Goal: Information Seeking & Learning: Find specific fact

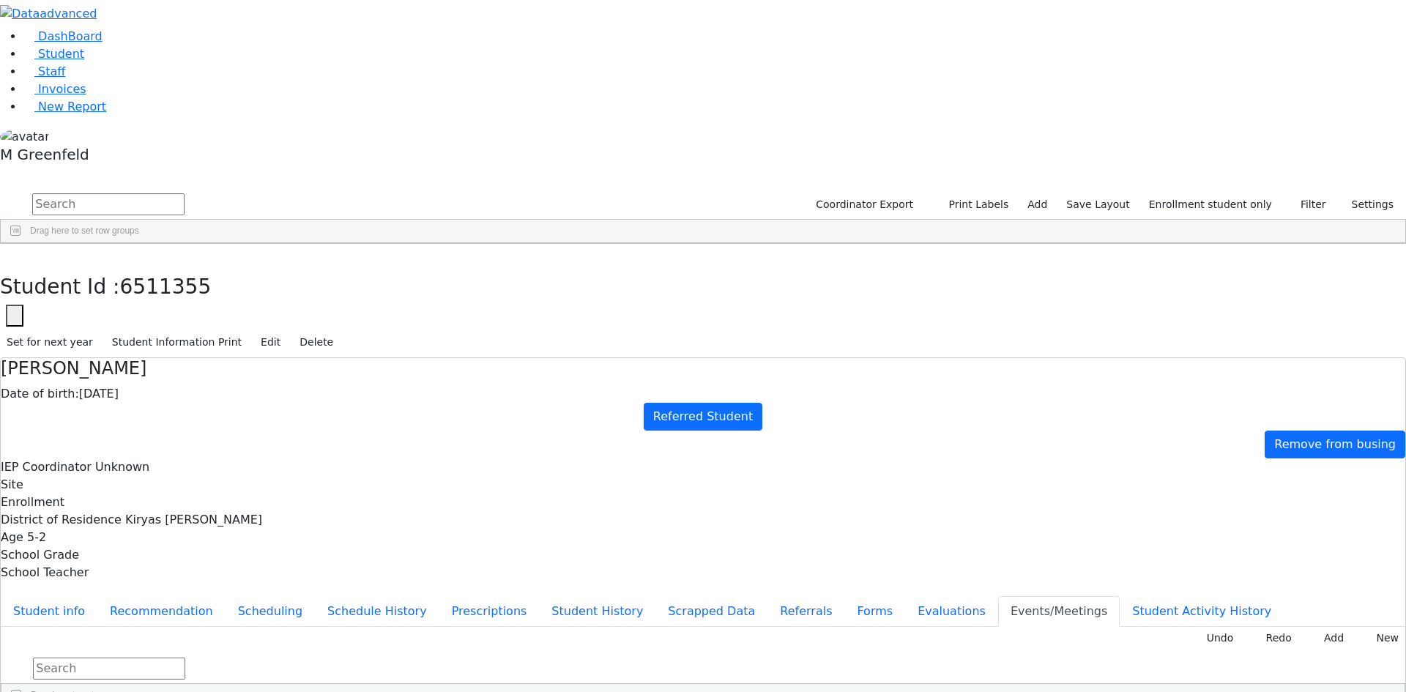
scroll to position [253, 0]
click at [21, 244] on button "button" at bounding box center [10, 259] width 21 height 31
click at [81, 61] on link "Student" at bounding box center [53, 54] width 61 height 14
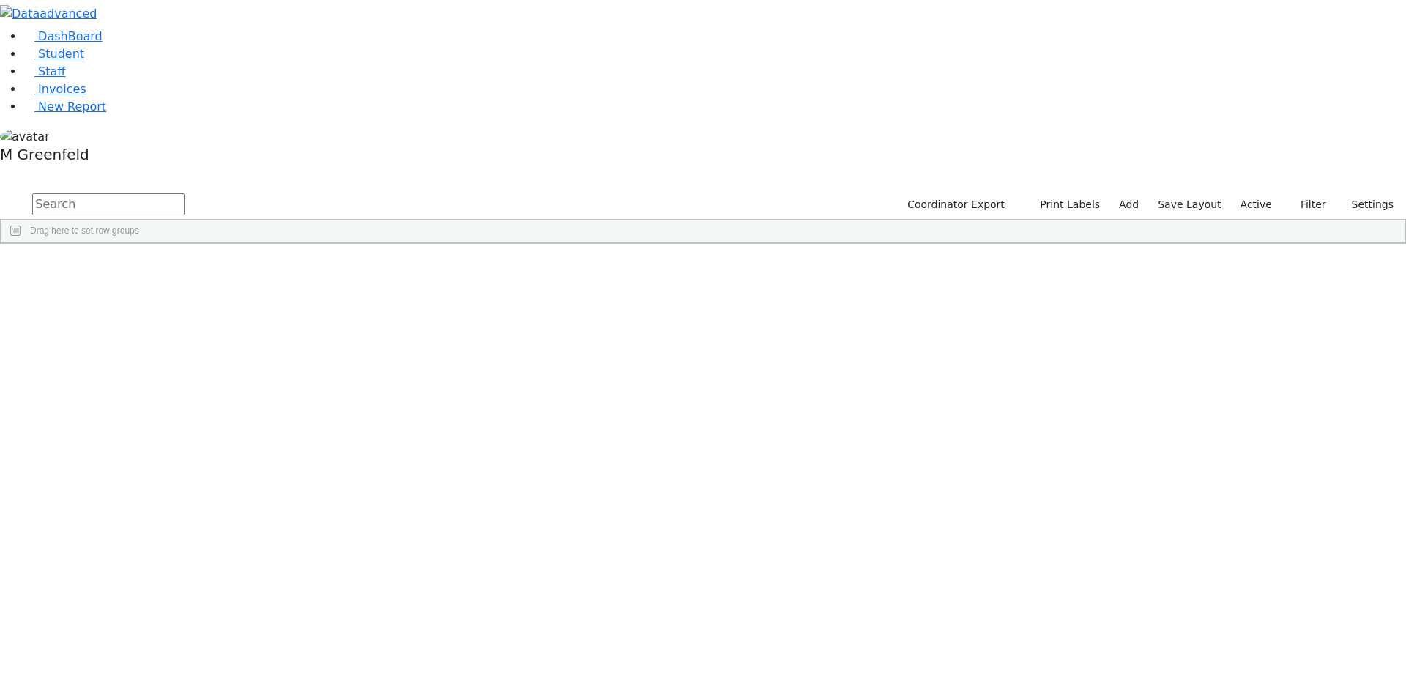
click at [184, 193] on input "text" at bounding box center [108, 204] width 152 height 22
type input "isaa"
click at [217, 493] on div "Isaac" at bounding box center [182, 503] width 70 height 20
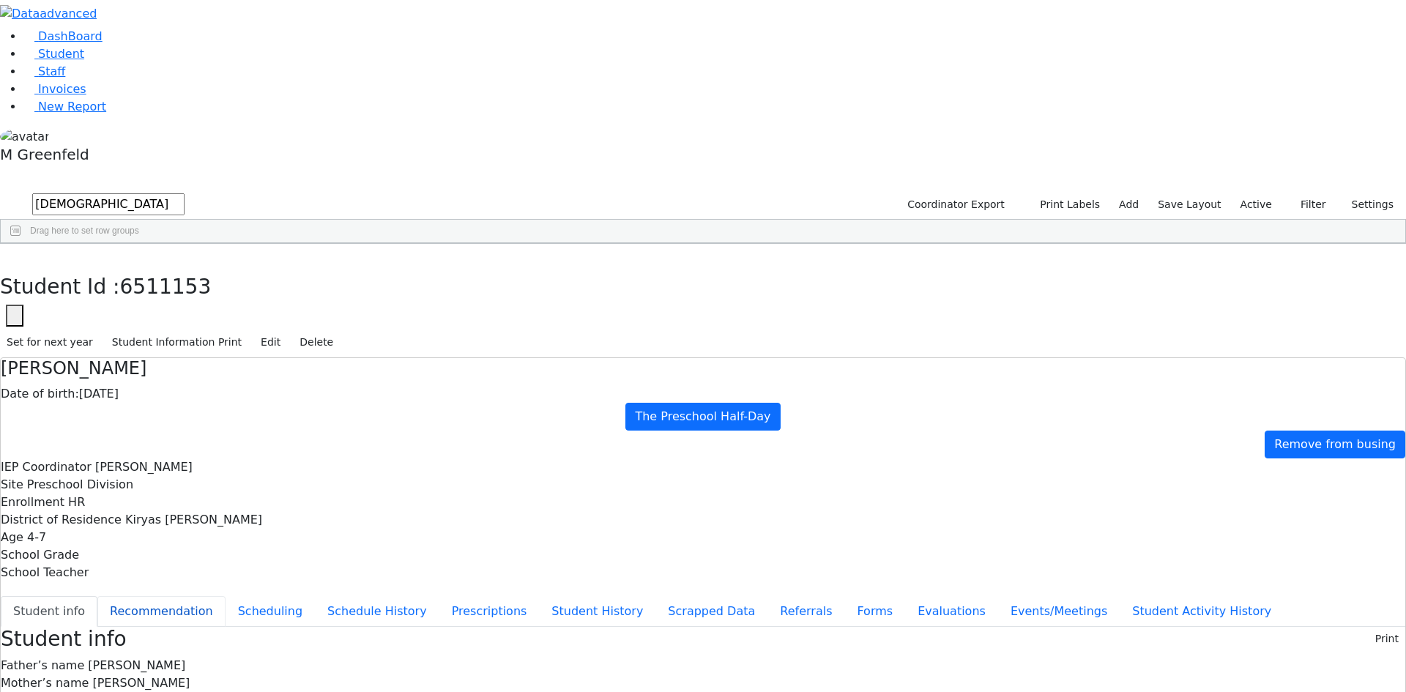
click at [225, 596] on button "Recommendation" at bounding box center [161, 611] width 128 height 31
checkbox input "true"
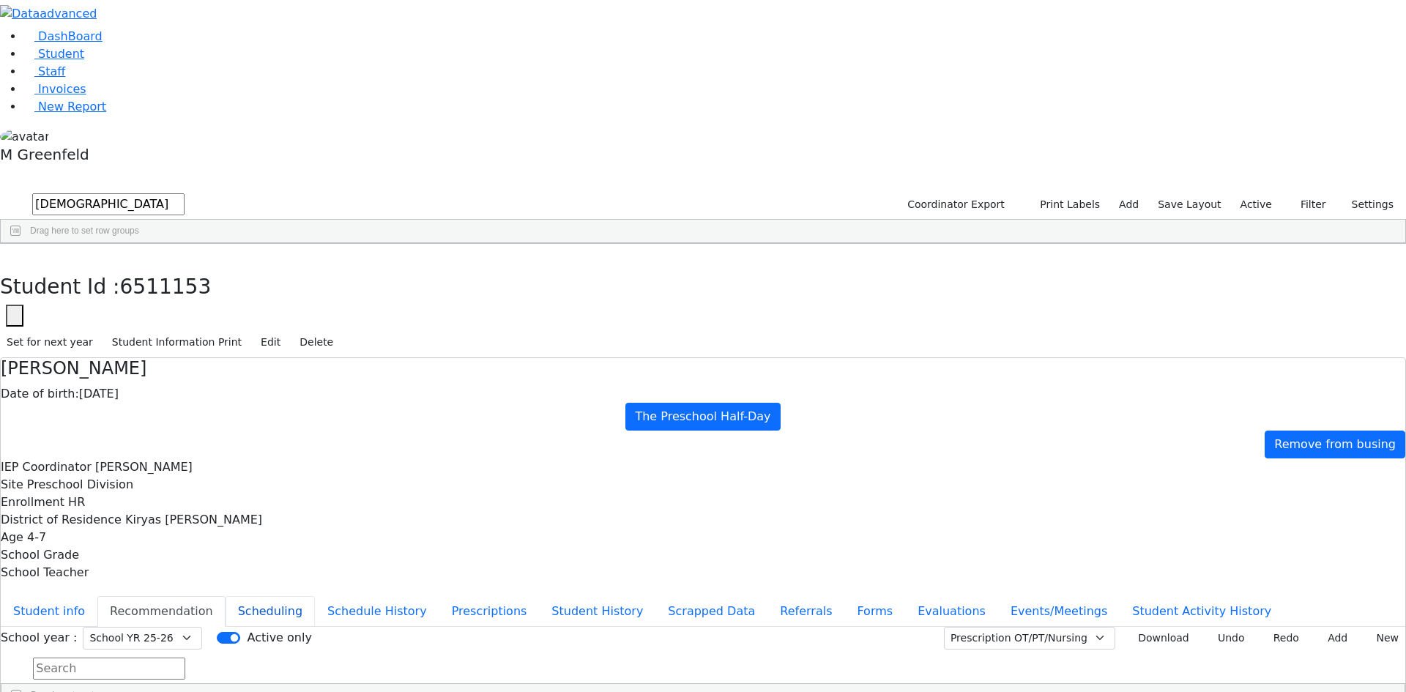
click at [315, 596] on button "Scheduling" at bounding box center [269, 611] width 89 height 31
click at [21, 244] on button "button" at bounding box center [10, 259] width 21 height 31
click at [184, 193] on input "[DEMOGRAPHIC_DATA]" at bounding box center [108, 204] width 152 height 22
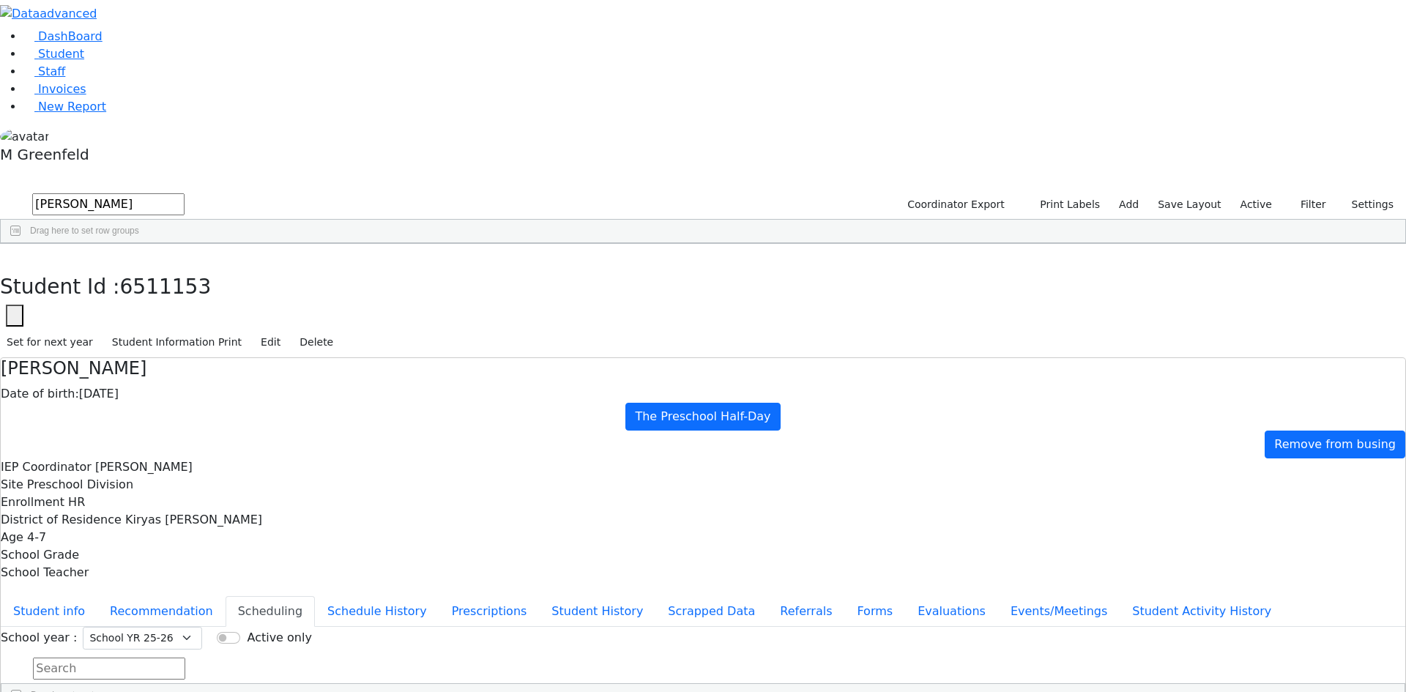
type input "ezra"
click at [212, 288] on div "[PERSON_NAME]" at bounding box center [176, 298] width 71 height 20
click at [97, 596] on button "Student info" at bounding box center [49, 611] width 97 height 31
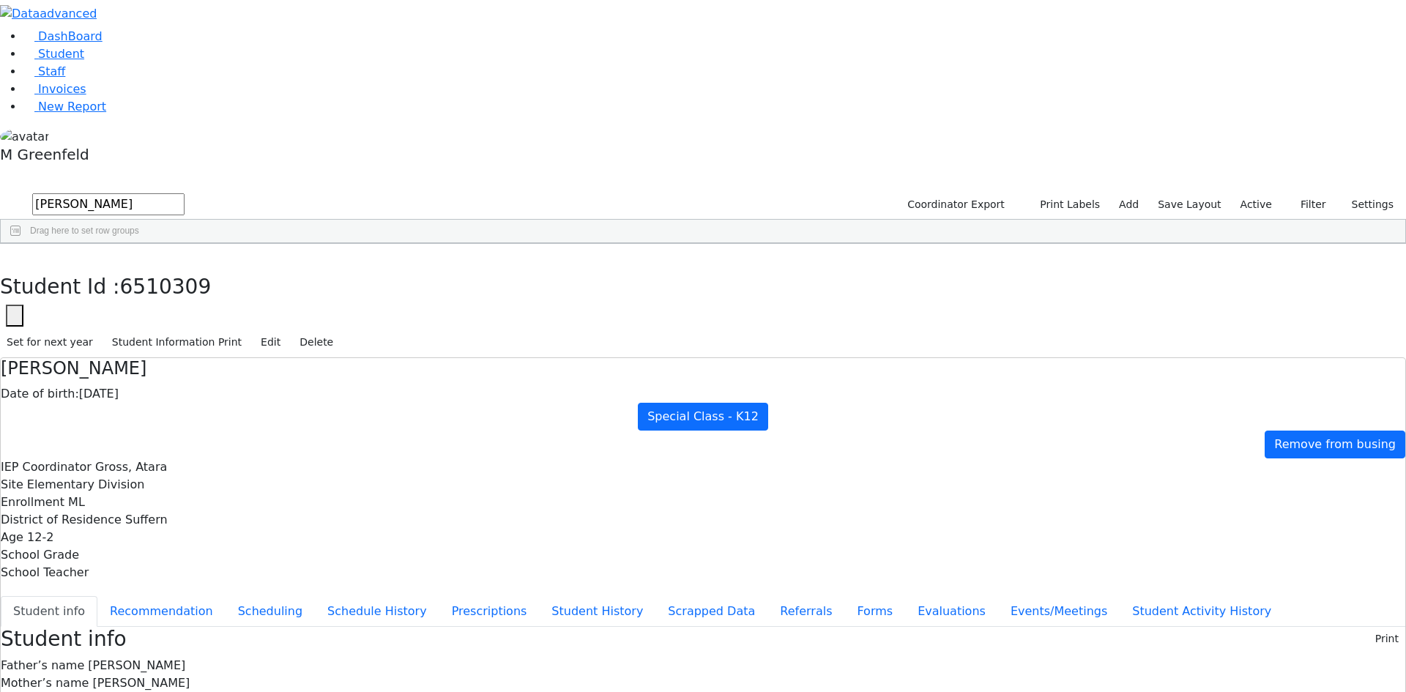
scroll to position [62, 0]
drag, startPoint x: 453, startPoint y: 538, endPoint x: 568, endPoint y: 576, distance: 121.1
drag, startPoint x: 566, startPoint y: 174, endPoint x: 655, endPoint y: 562, distance: 398.2
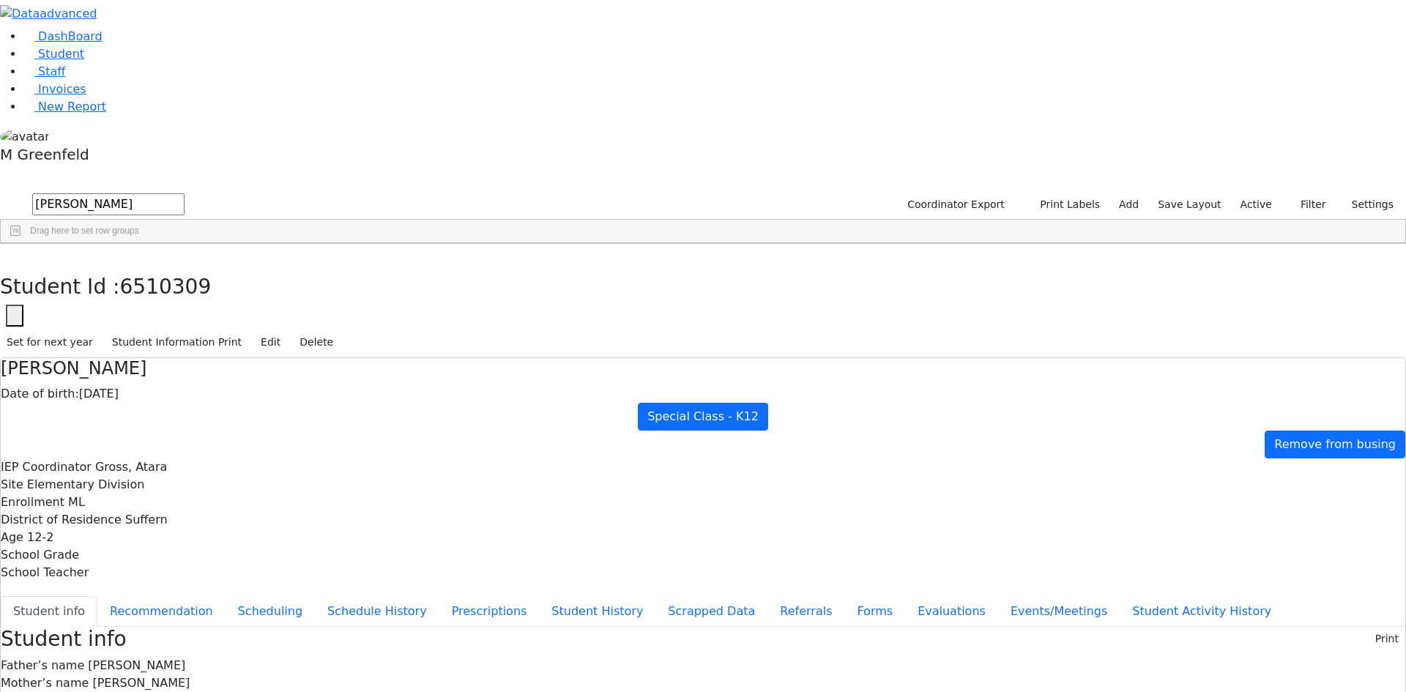
click at [905, 596] on button "Evaluations" at bounding box center [951, 611] width 93 height 31
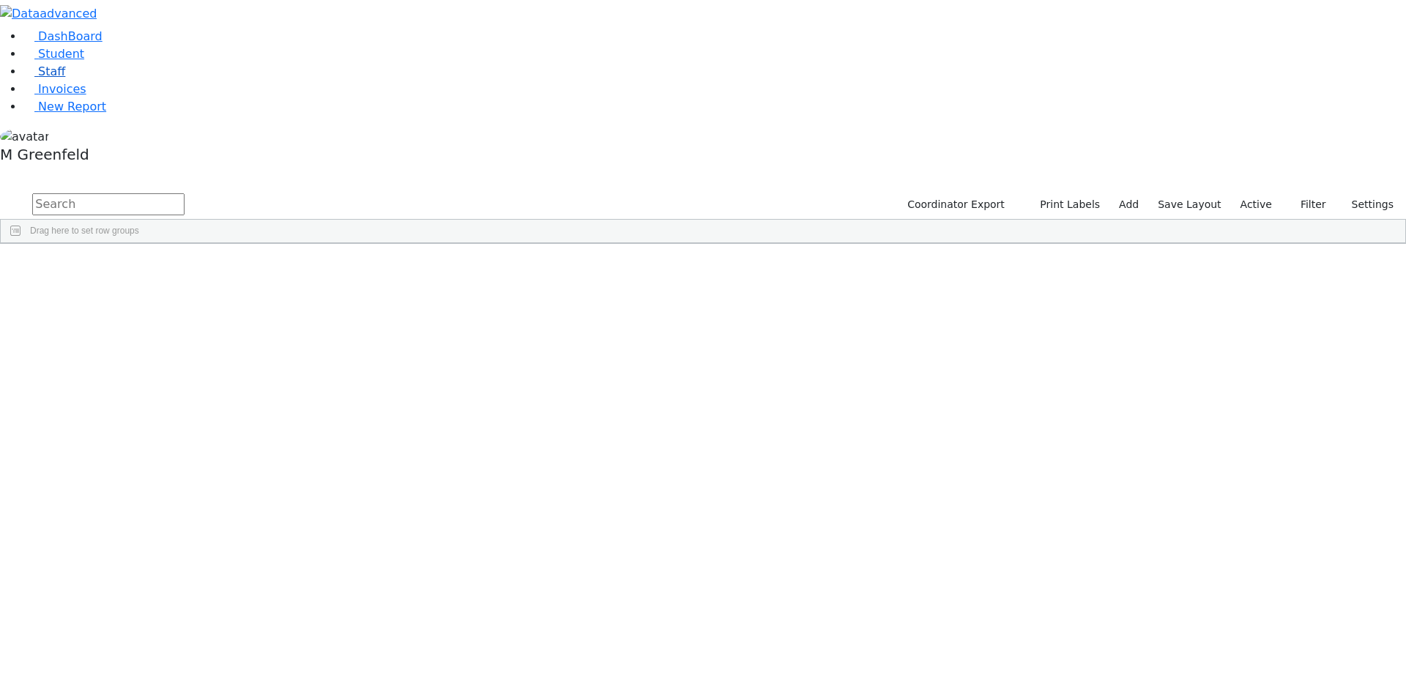
click at [65, 78] on link "Staff" at bounding box center [44, 71] width 42 height 14
click at [184, 193] on input "text" at bounding box center [108, 204] width 152 height 22
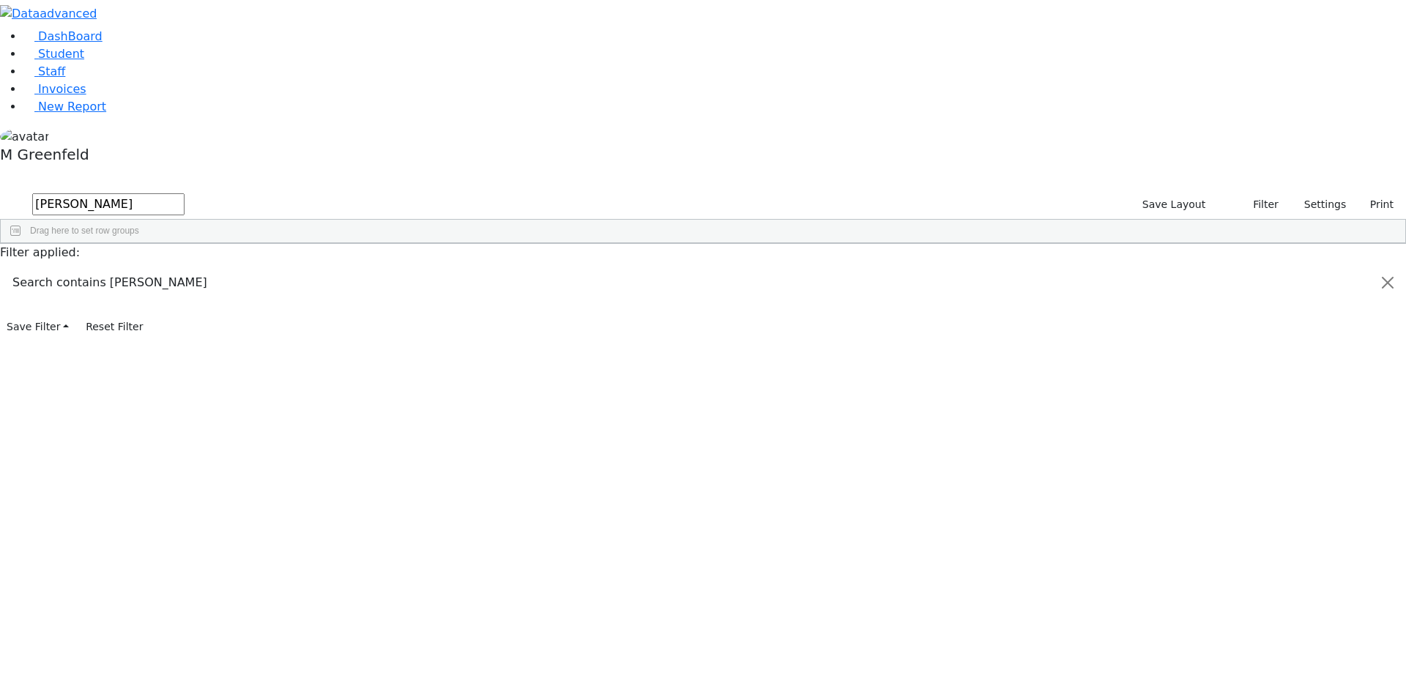
type input "[PERSON_NAME]"
click at [468, 267] on div "11376 [PERSON_NAME] Physical Therapist Physical Therapy --- [PHONE_NUMBER] [EMA…" at bounding box center [695, 277] width 1389 height 20
click at [342, 267] on div "Physical Therapist" at bounding box center [299, 277] width 86 height 20
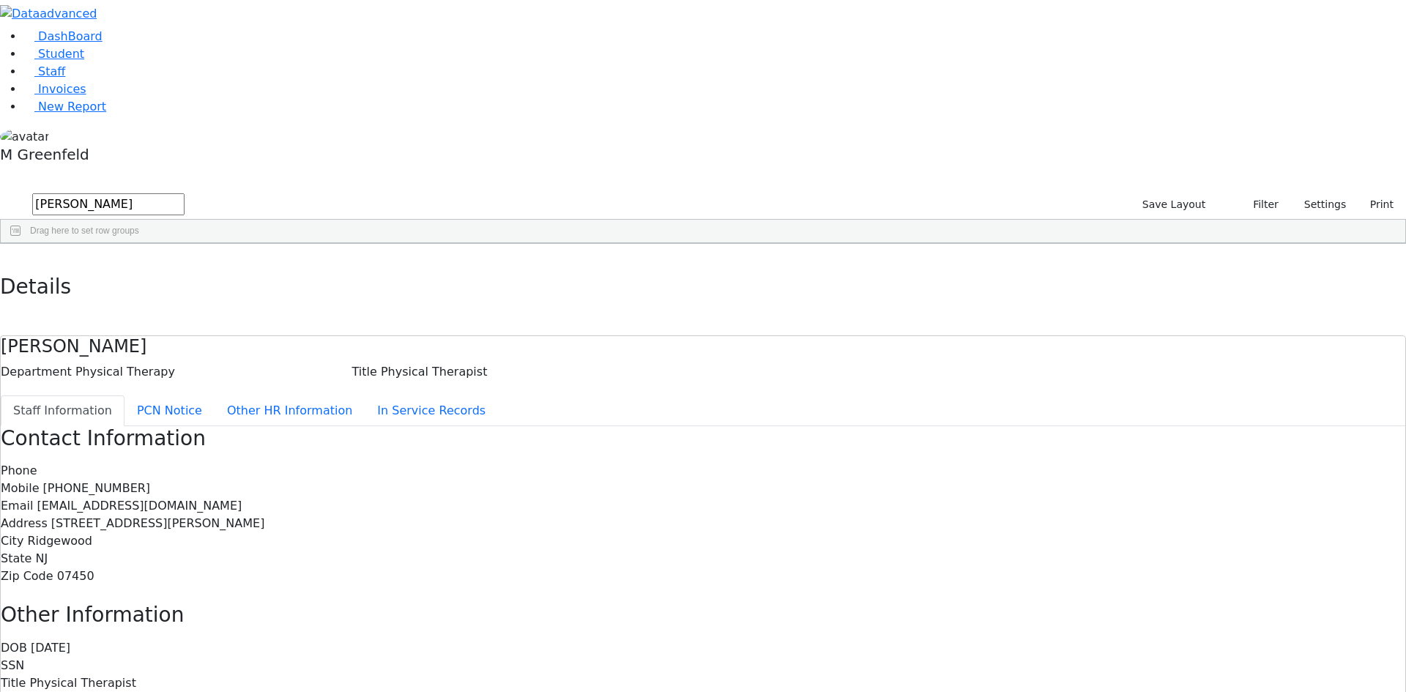
click at [291, 244] on div "Details" at bounding box center [703, 290] width 1406 height 92
click at [7, 255] on use "button" at bounding box center [7, 255] width 0 height 0
click at [84, 61] on link "Student" at bounding box center [53, 54] width 61 height 14
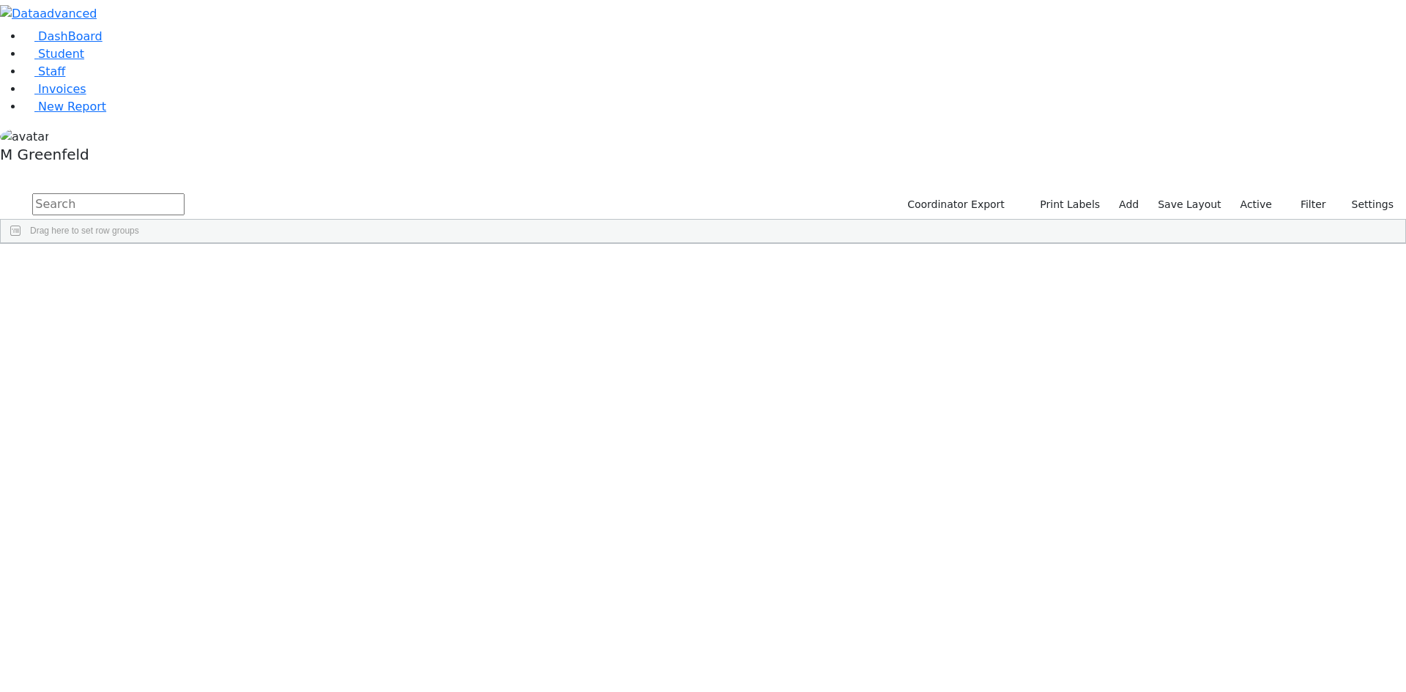
drag, startPoint x: 0, startPoint y: 0, endPoint x: 282, endPoint y: 53, distance: 286.7
click at [184, 193] on input "text" at bounding box center [108, 204] width 152 height 22
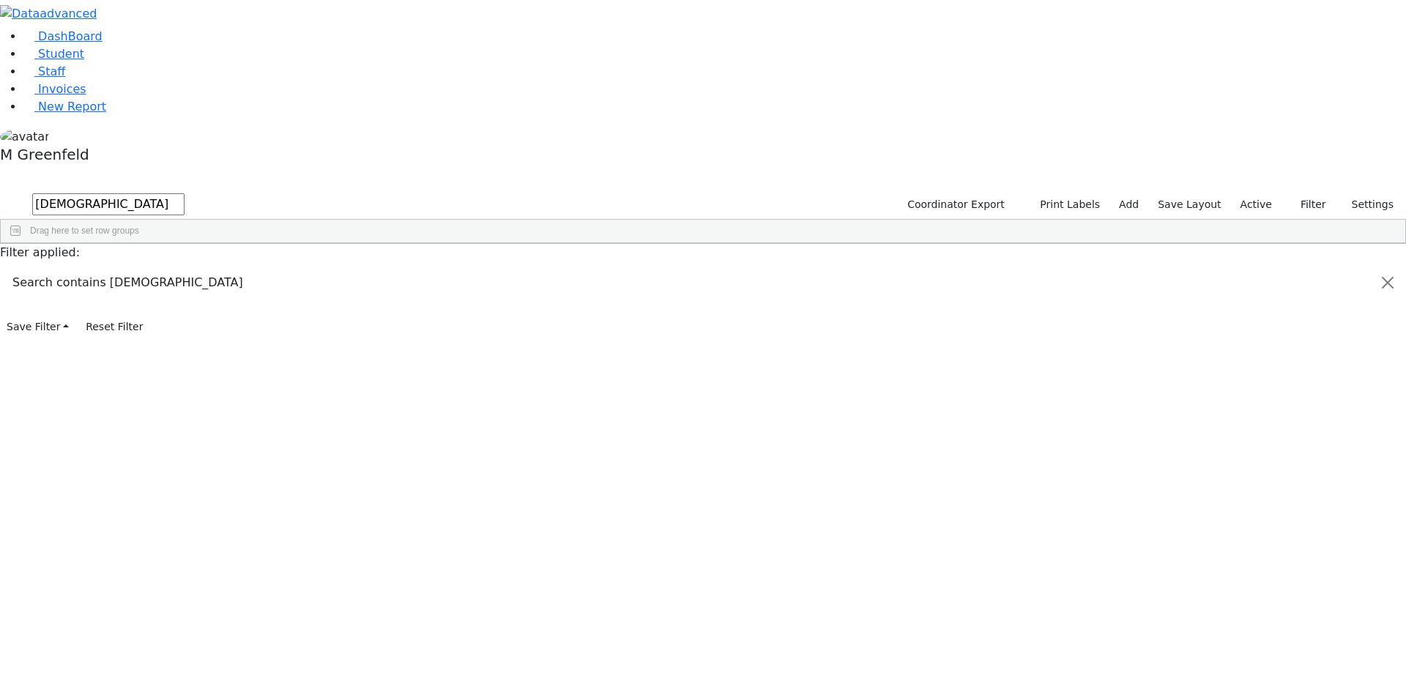
type input "[DEMOGRAPHIC_DATA]"
click at [147, 267] on div "[PERSON_NAME]" at bounding box center [112, 277] width 70 height 20
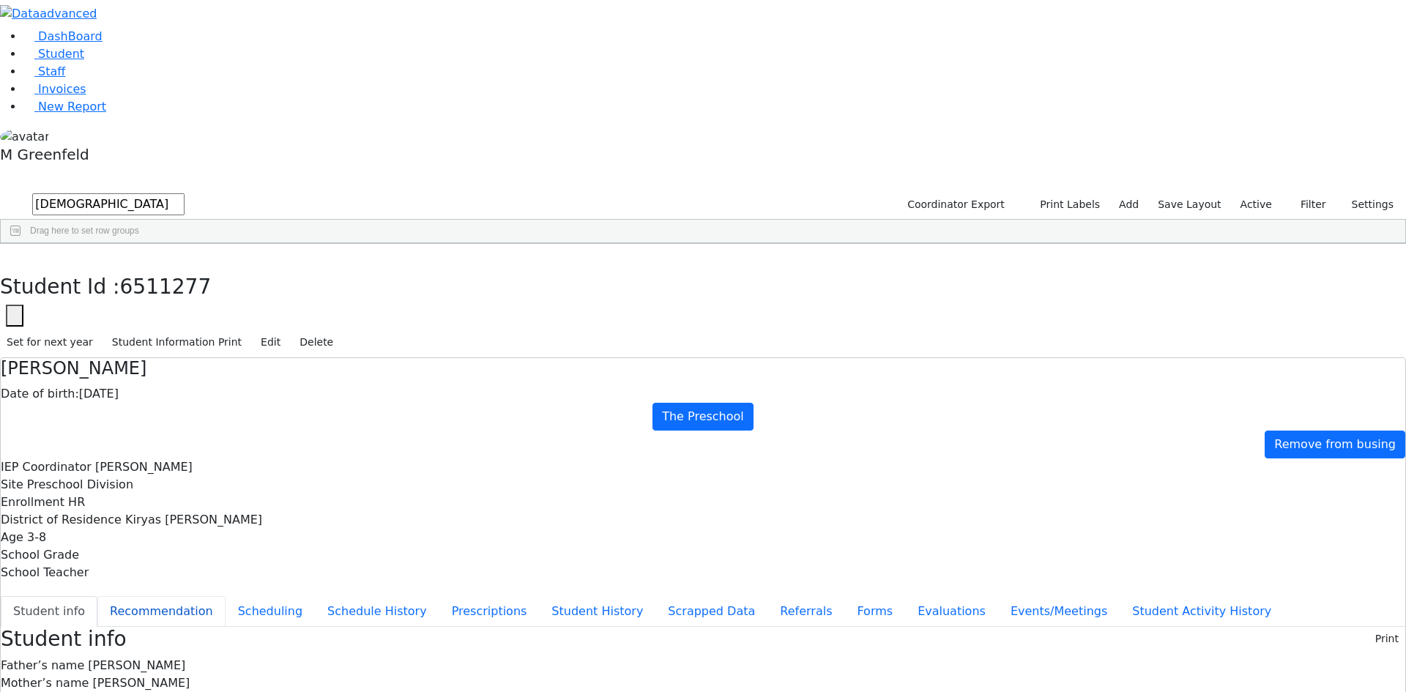
click at [225, 596] on button "Recommendation" at bounding box center [161, 611] width 128 height 31
checkbox input "true"
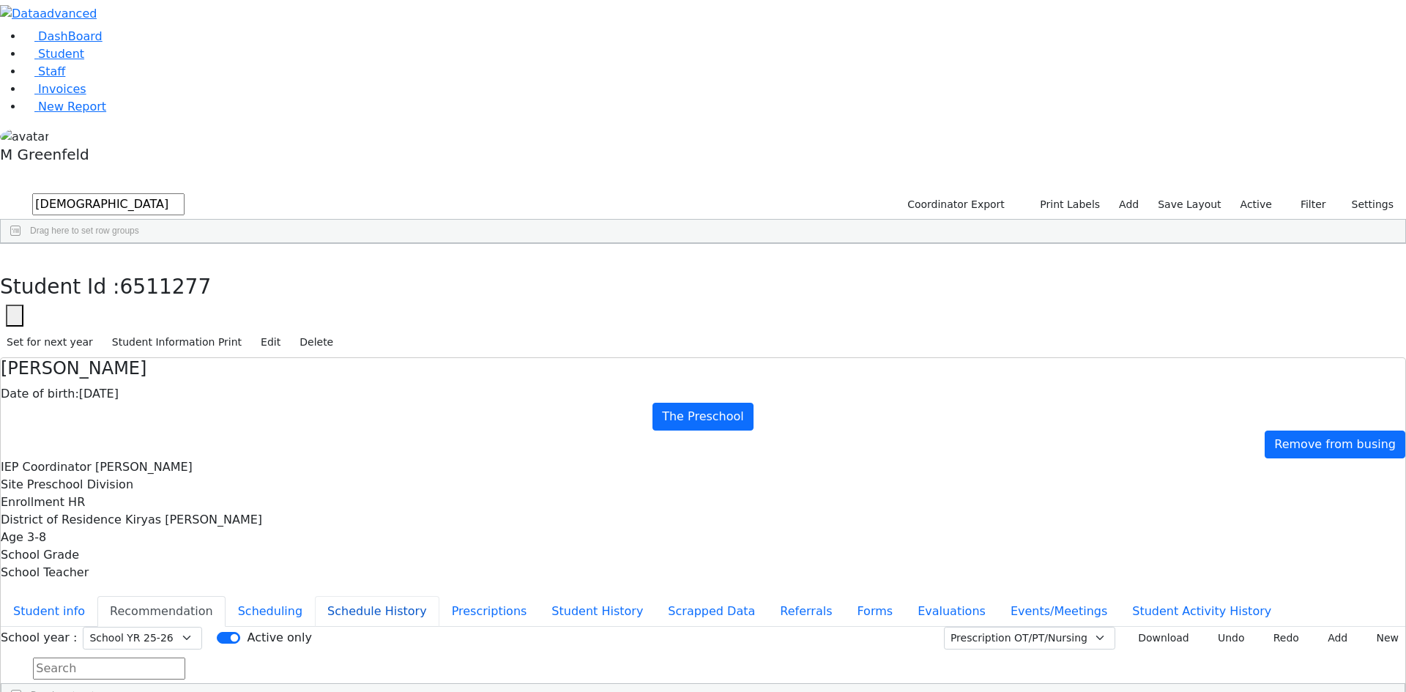
click at [329, 596] on button "Schedule History" at bounding box center [377, 611] width 124 height 31
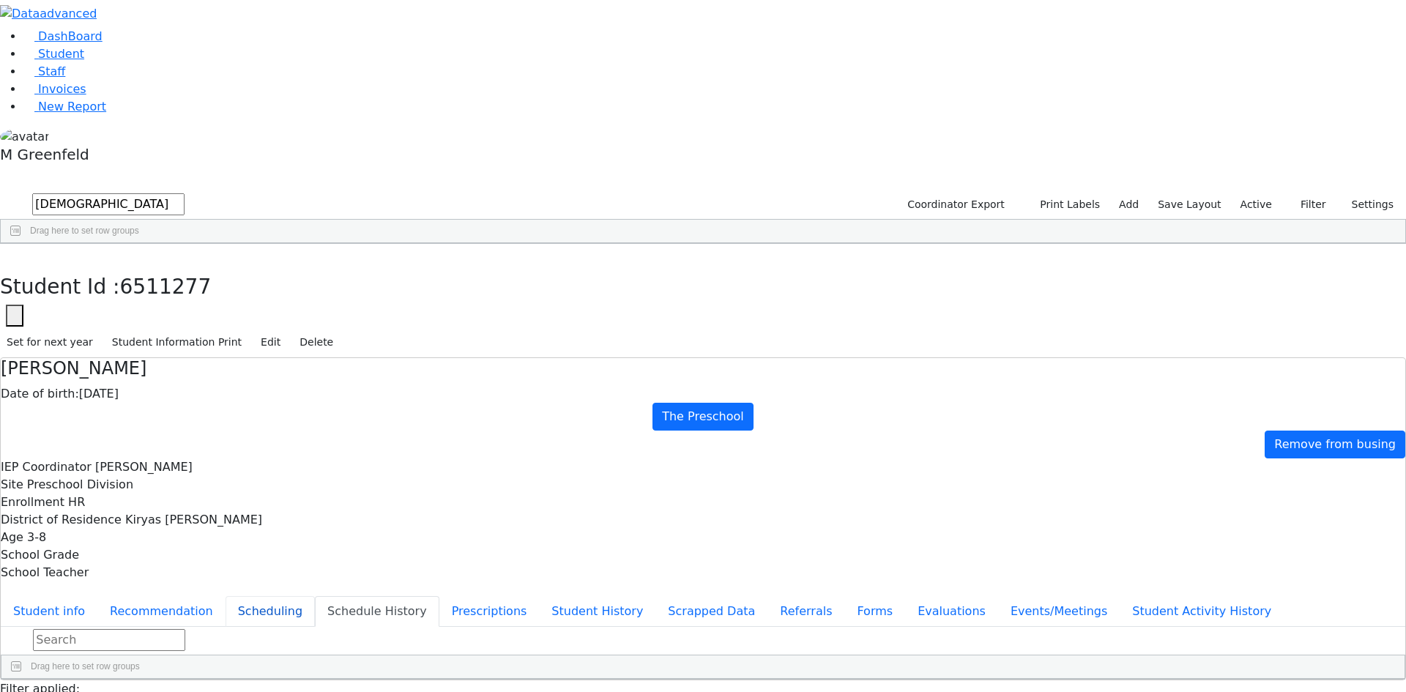
click at [315, 596] on button "Scheduling" at bounding box center [269, 611] width 89 height 31
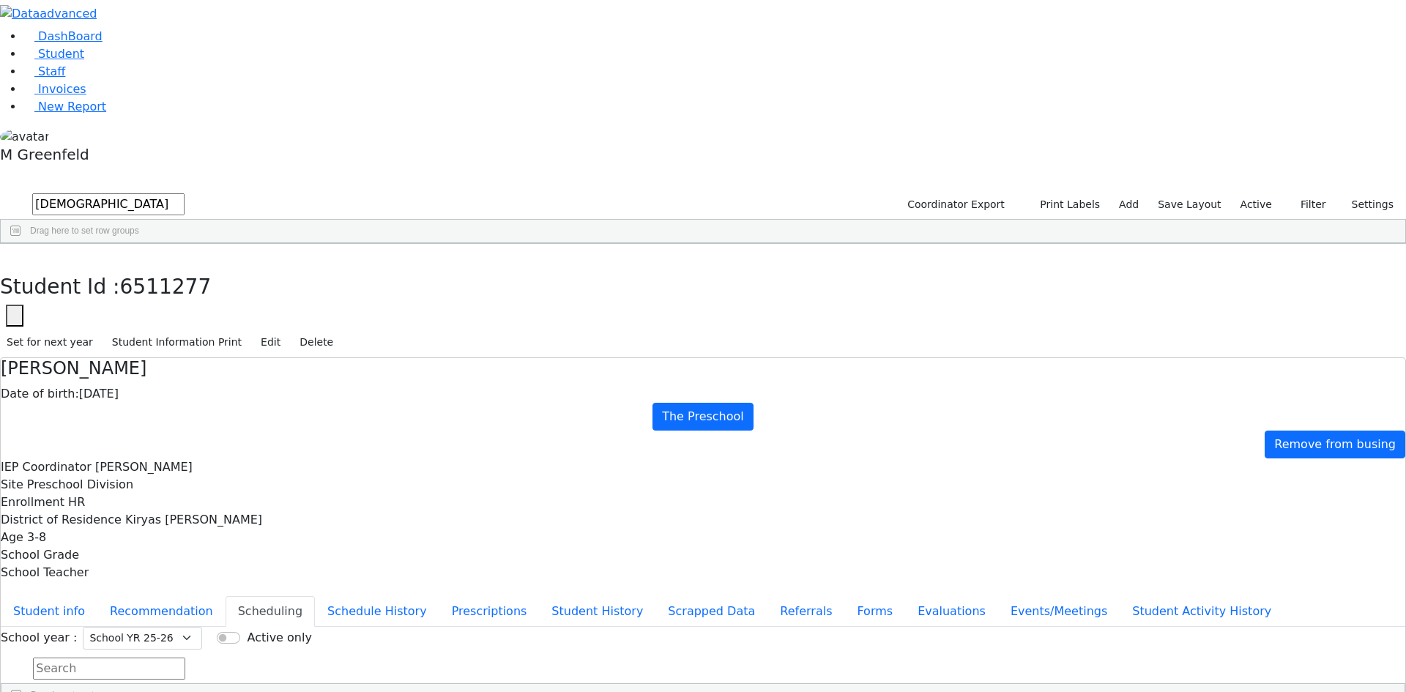
click at [21, 244] on button "button" at bounding box center [10, 259] width 21 height 31
drag, startPoint x: 267, startPoint y: 47, endPoint x: 158, endPoint y: 59, distance: 109.7
click at [158, 59] on div "DashBoard Student Staff Invoices New Report 1" at bounding box center [703, 401] width 1406 height 803
click at [141, 329] on div "[PERSON_NAME]" at bounding box center [105, 339] width 71 height 20
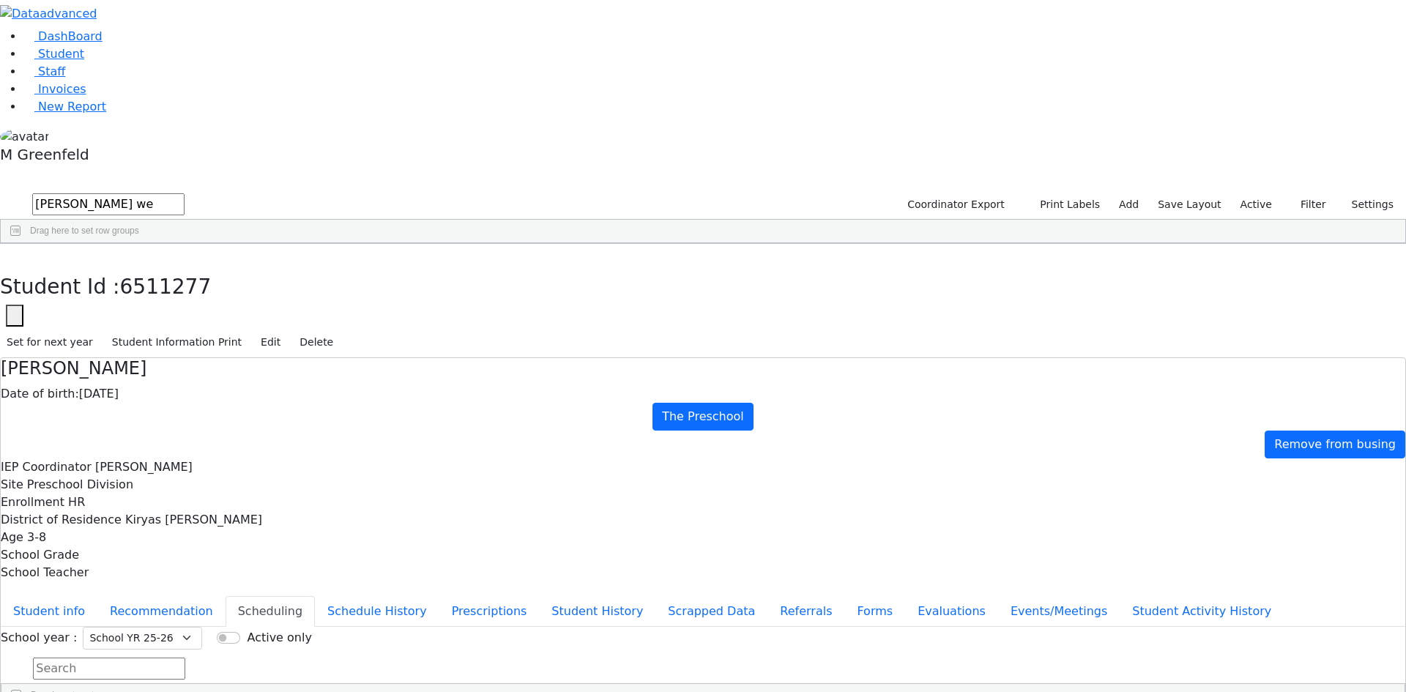
click at [141, 329] on div "[PERSON_NAME]" at bounding box center [105, 339] width 71 height 20
click at [21, 244] on button "button" at bounding box center [10, 259] width 21 height 31
drag, startPoint x: 267, startPoint y: 60, endPoint x: 165, endPoint y: 56, distance: 101.8
click at [165, 56] on div "DashBoard Student Staff Invoices New Report 4" at bounding box center [703, 401] width 1406 height 803
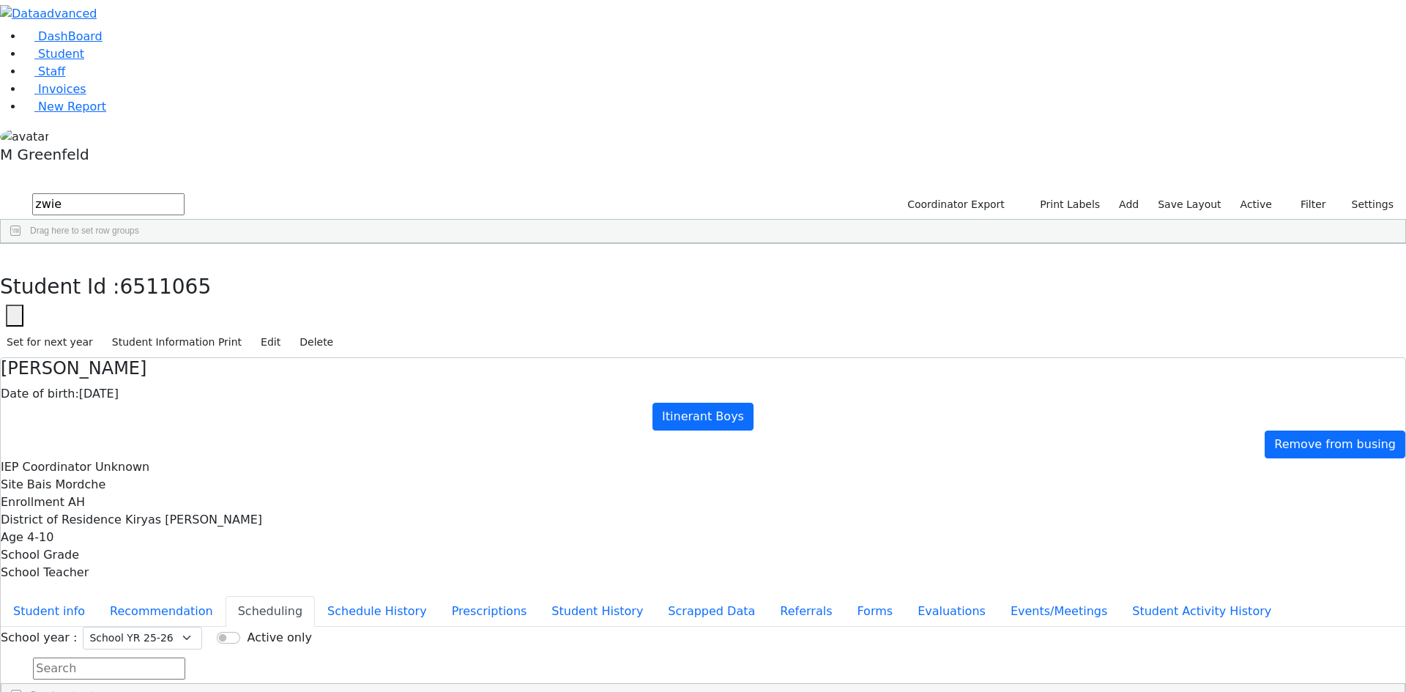
click at [212, 267] on div "[PERSON_NAME]" at bounding box center [176, 277] width 71 height 20
click at [21, 244] on button "button" at bounding box center [10, 259] width 21 height 31
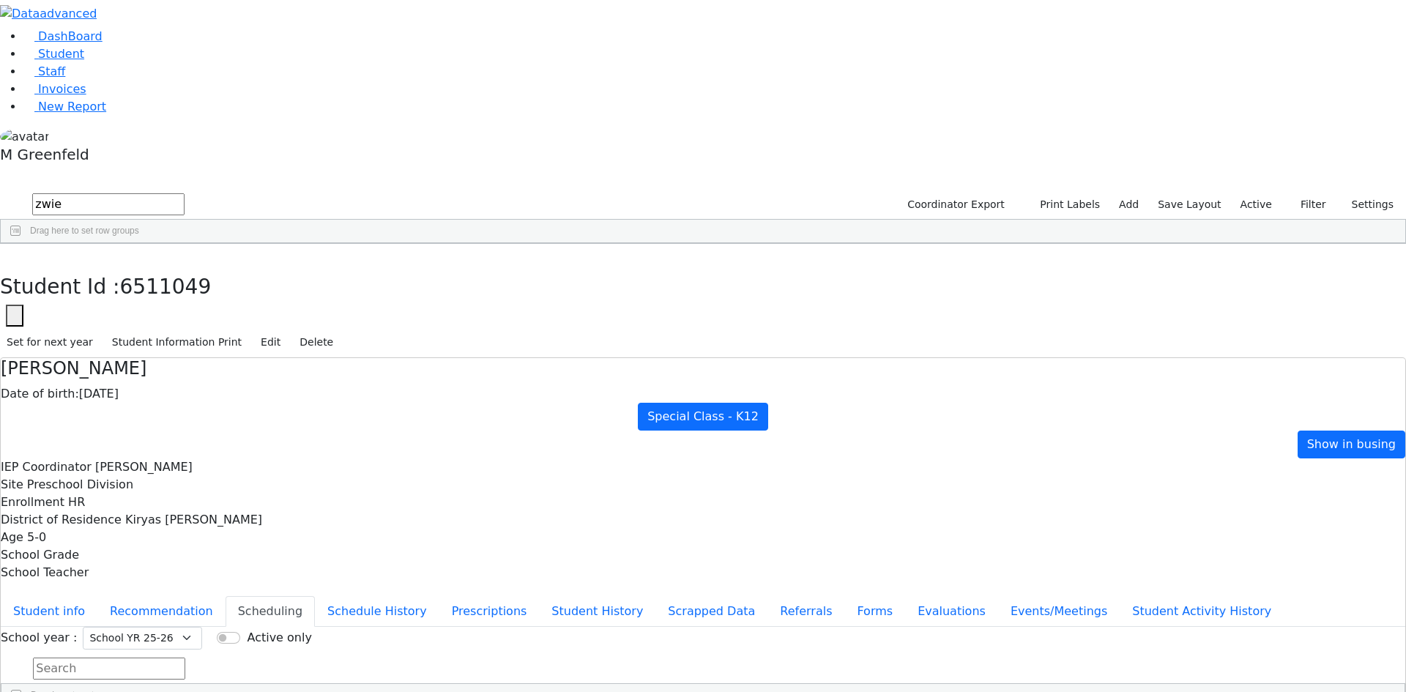
drag, startPoint x: 281, startPoint y: 36, endPoint x: 190, endPoint y: 49, distance: 91.7
click at [190, 49] on div "DashBoard Student Staff Invoices New Report 3" at bounding box center [703, 401] width 1406 height 803
click at [184, 193] on input "zwie" at bounding box center [108, 204] width 152 height 22
type input "[PERSON_NAME]"
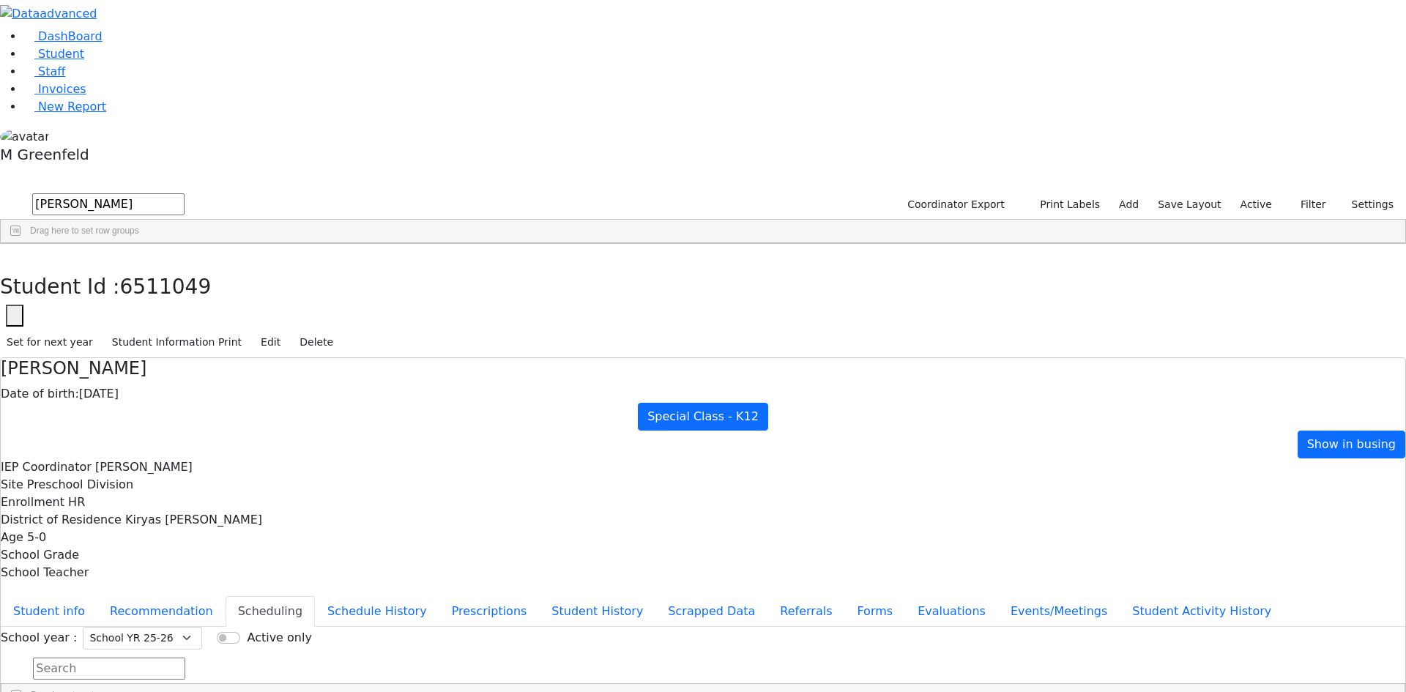
click at [212, 636] on div "[PERSON_NAME]" at bounding box center [176, 646] width 71 height 20
click at [225, 596] on button "Recommendation" at bounding box center [161, 611] width 128 height 31
checkbox input "true"
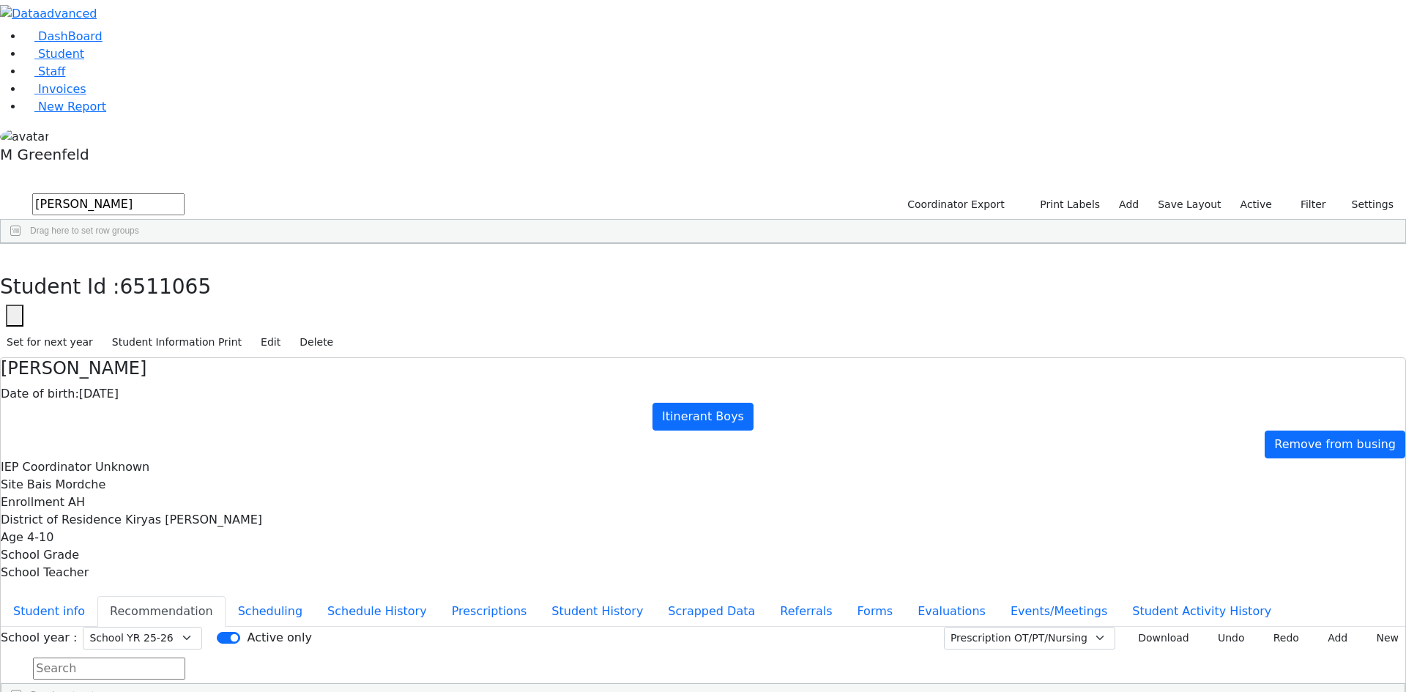
click at [291, 244] on div "Student Id : 6511065 Student Id 6511065 Cancel Save Set for next year Student I…" at bounding box center [703, 301] width 1406 height 114
click at [21, 244] on button "button" at bounding box center [10, 259] width 21 height 31
drag, startPoint x: 250, startPoint y: 91, endPoint x: 222, endPoint y: 90, distance: 28.6
click at [139, 225] on span "Drag here to set row groups" at bounding box center [84, 230] width 109 height 10
drag, startPoint x: 261, startPoint y: 58, endPoint x: 121, endPoint y: 60, distance: 140.6
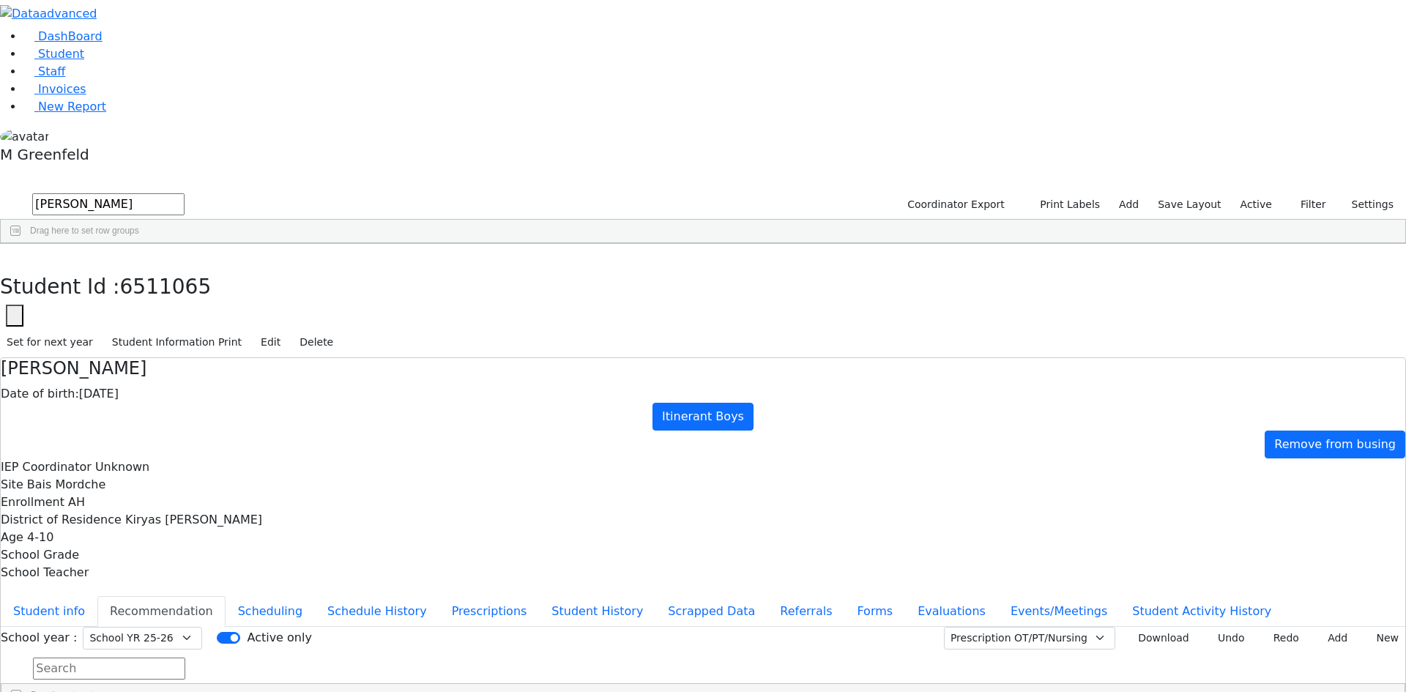
click at [119, 61] on div "DashBoard Student Staff Invoices New Report 19" at bounding box center [703, 401] width 1406 height 803
click at [0, 191] on button "submit" at bounding box center [14, 205] width 29 height 28
click at [242, 220] on div "Drag here to set row groups" at bounding box center [703, 231] width 1404 height 23
click at [243, 220] on div "Drag here to set row groups" at bounding box center [703, 231] width 1404 height 23
click at [184, 193] on input "shie ste" at bounding box center [108, 204] width 152 height 22
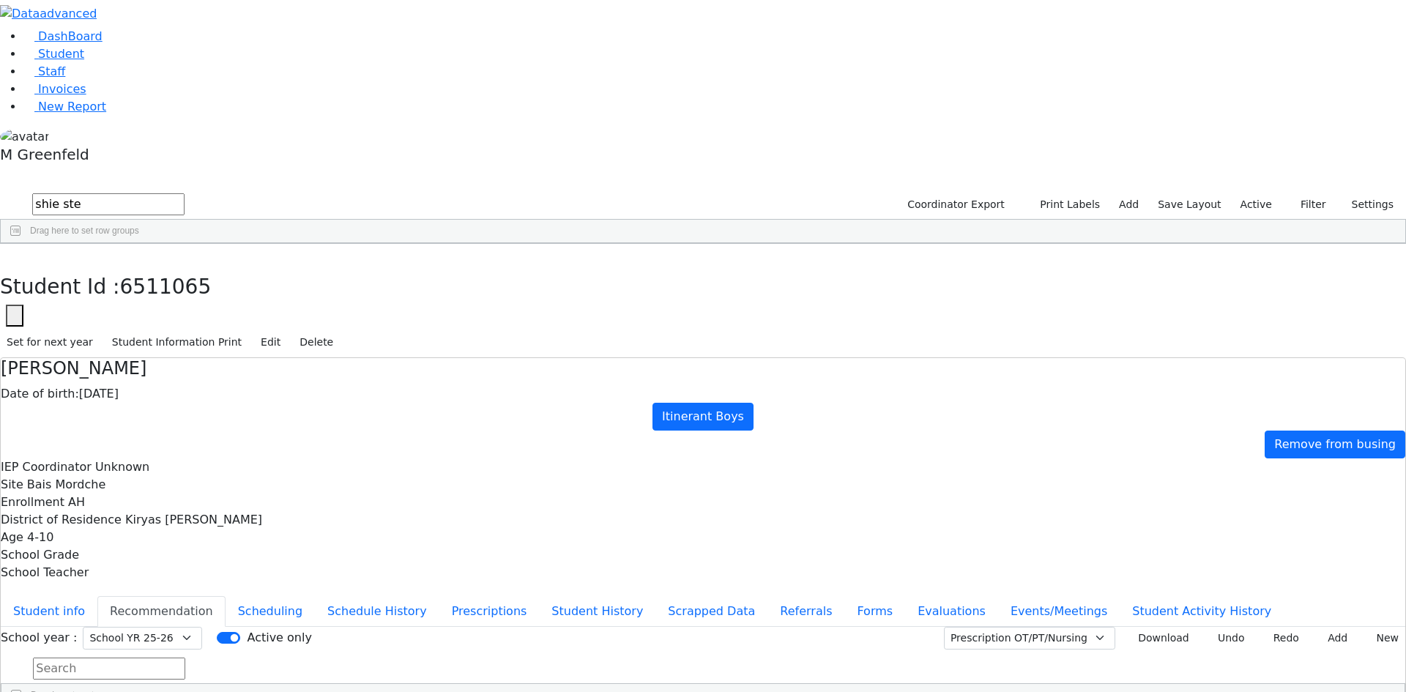
click at [184, 193] on input "shie ste" at bounding box center [108, 204] width 152 height 22
type input "s"
type input "o"
click at [184, 193] on input "[DEMOGRAPHIC_DATA]" at bounding box center [108, 204] width 152 height 22
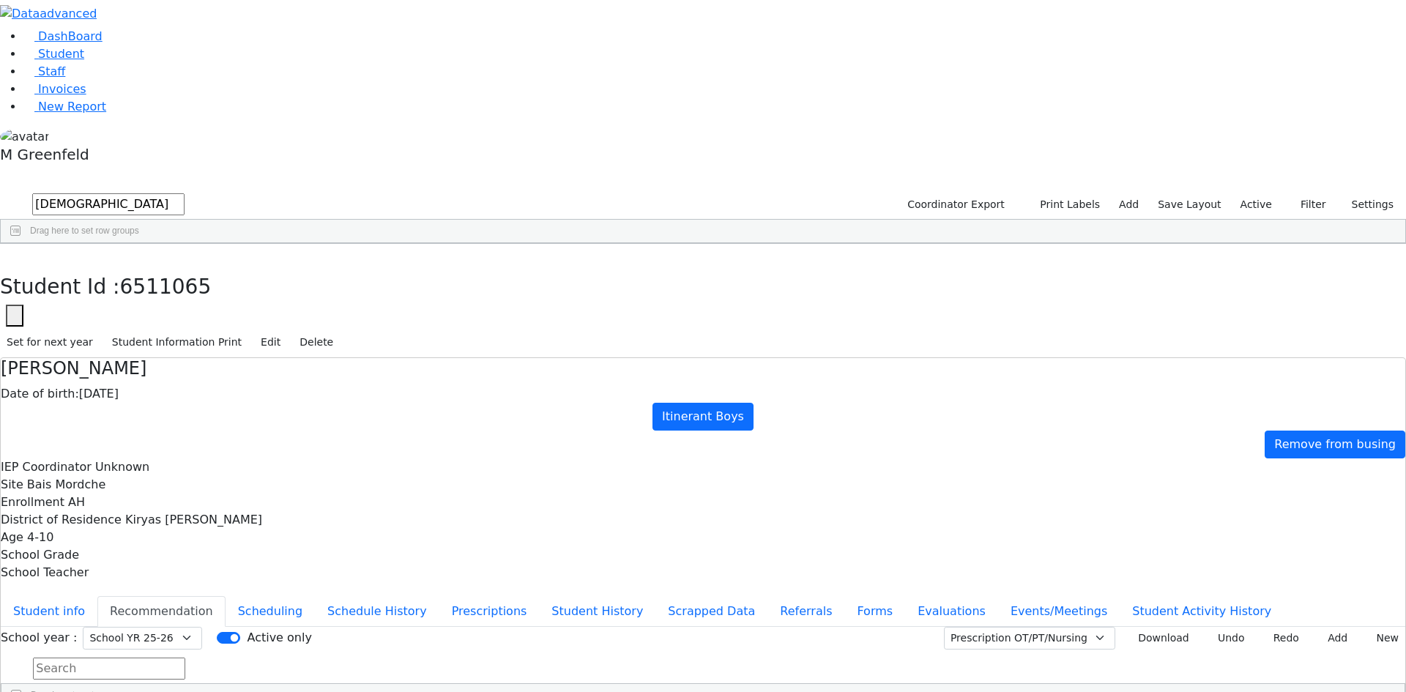
click at [184, 193] on input "[DEMOGRAPHIC_DATA]" at bounding box center [108, 204] width 152 height 22
type input "c"
click at [184, 193] on input "schon" at bounding box center [108, 204] width 152 height 22
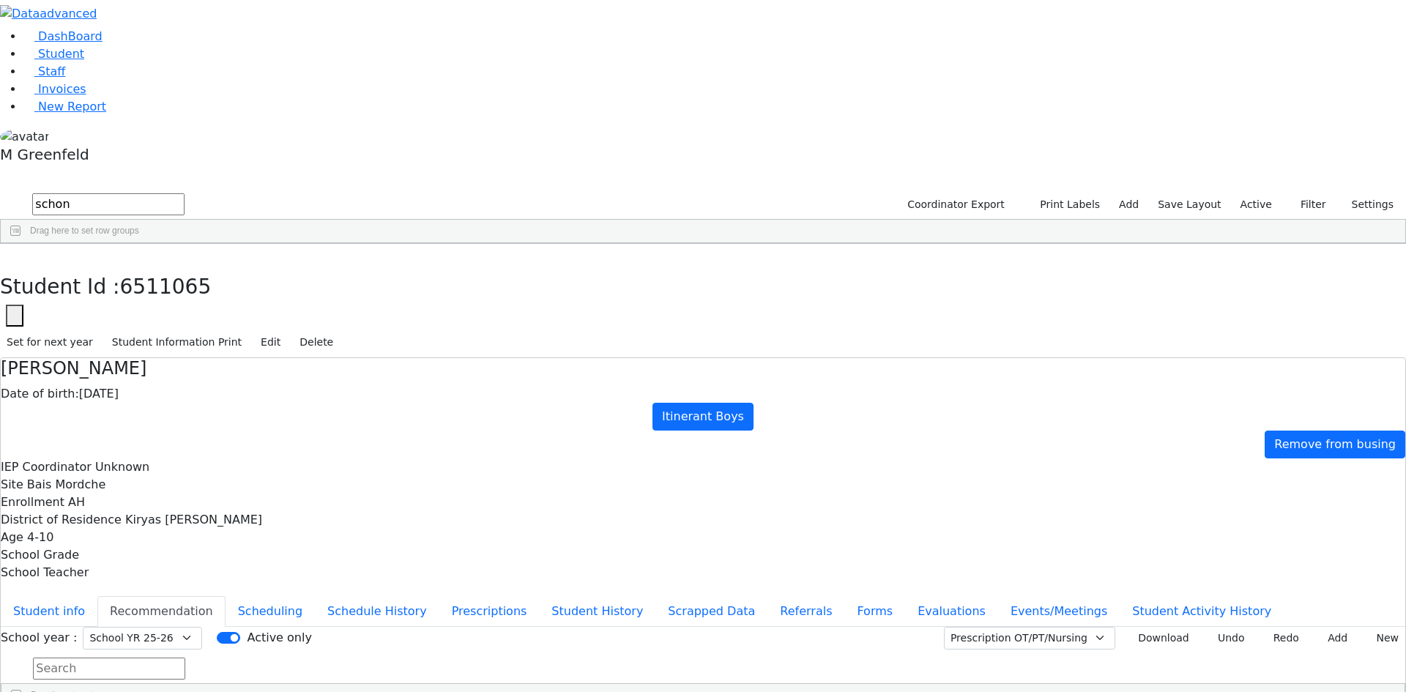
click at [184, 193] on input "schon" at bounding box center [108, 204] width 152 height 22
click at [212, 308] on div "[PERSON_NAME]" at bounding box center [176, 318] width 71 height 20
click at [325, 358] on div "[PERSON_NAME] Date of birth: [DEMOGRAPHIC_DATA] Special Class - K12 Remove from…" at bounding box center [703, 469] width 1404 height 223
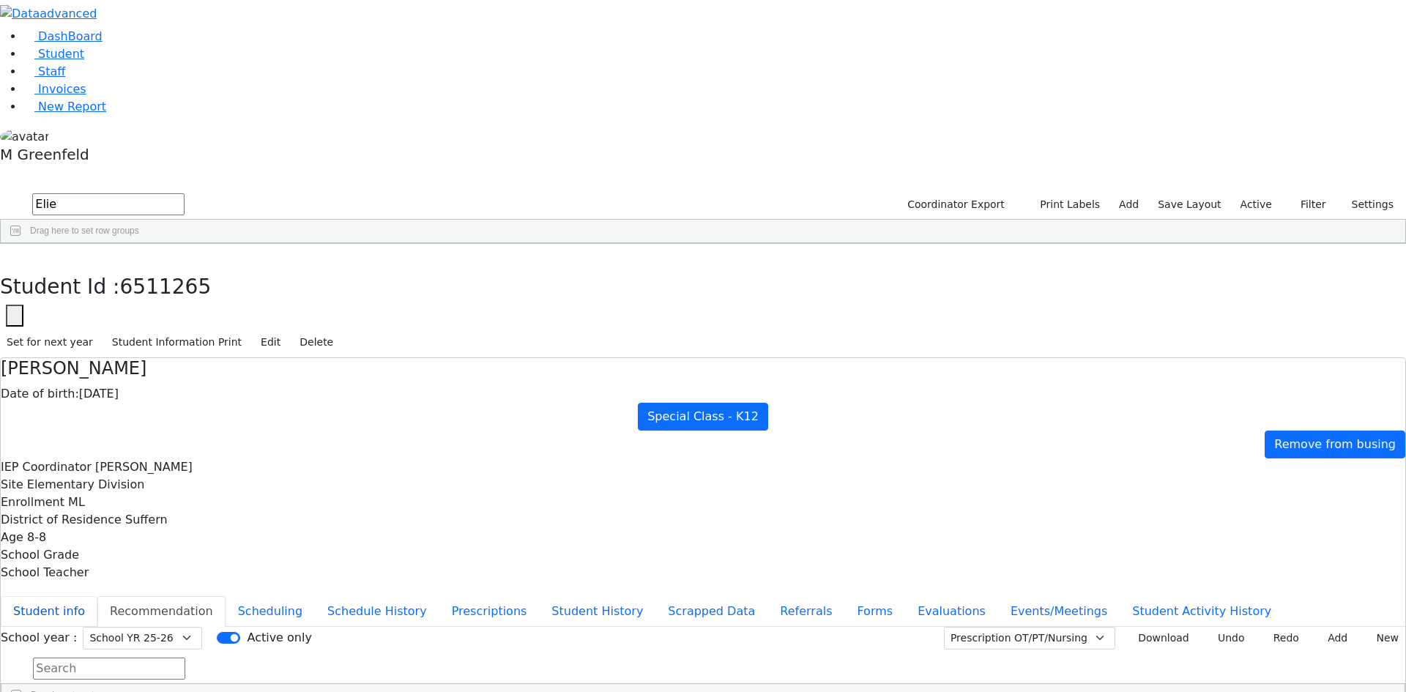
click at [97, 596] on button "Student info" at bounding box center [49, 611] width 97 height 31
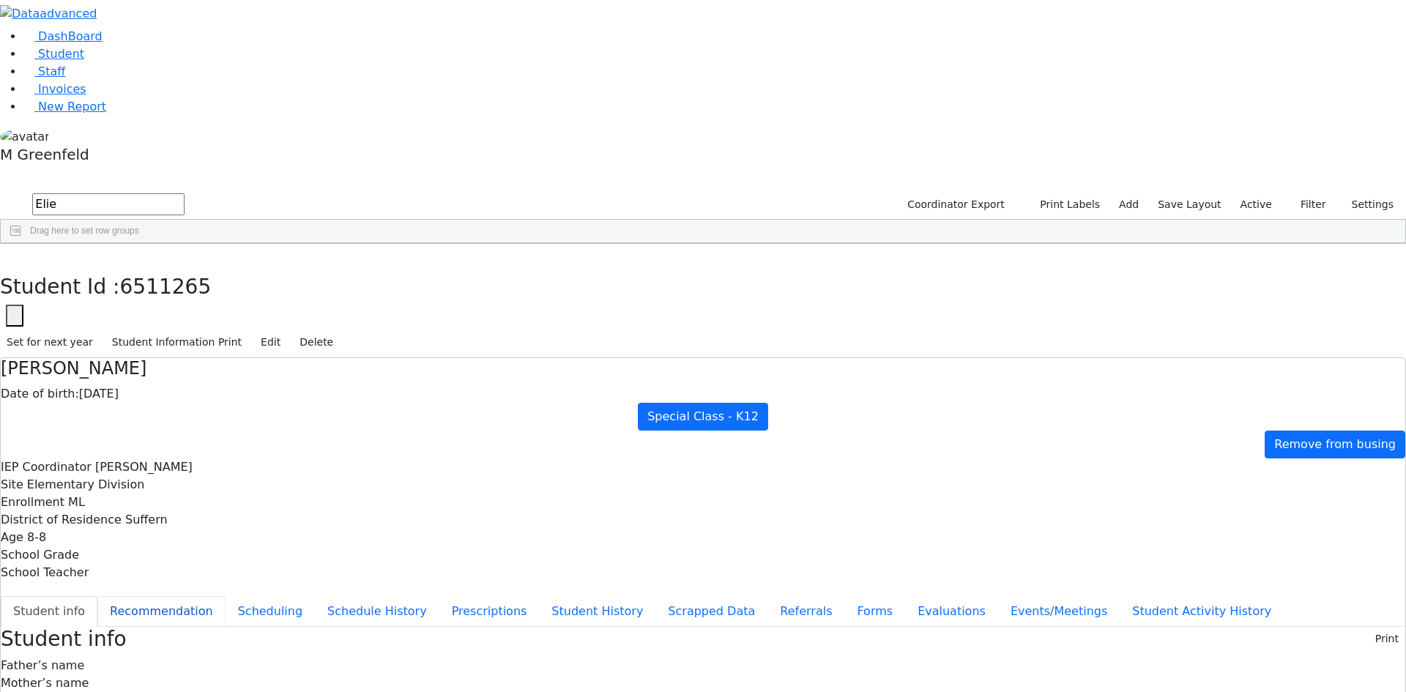
click at [225, 596] on button "Recommendation" at bounding box center [161, 611] width 128 height 31
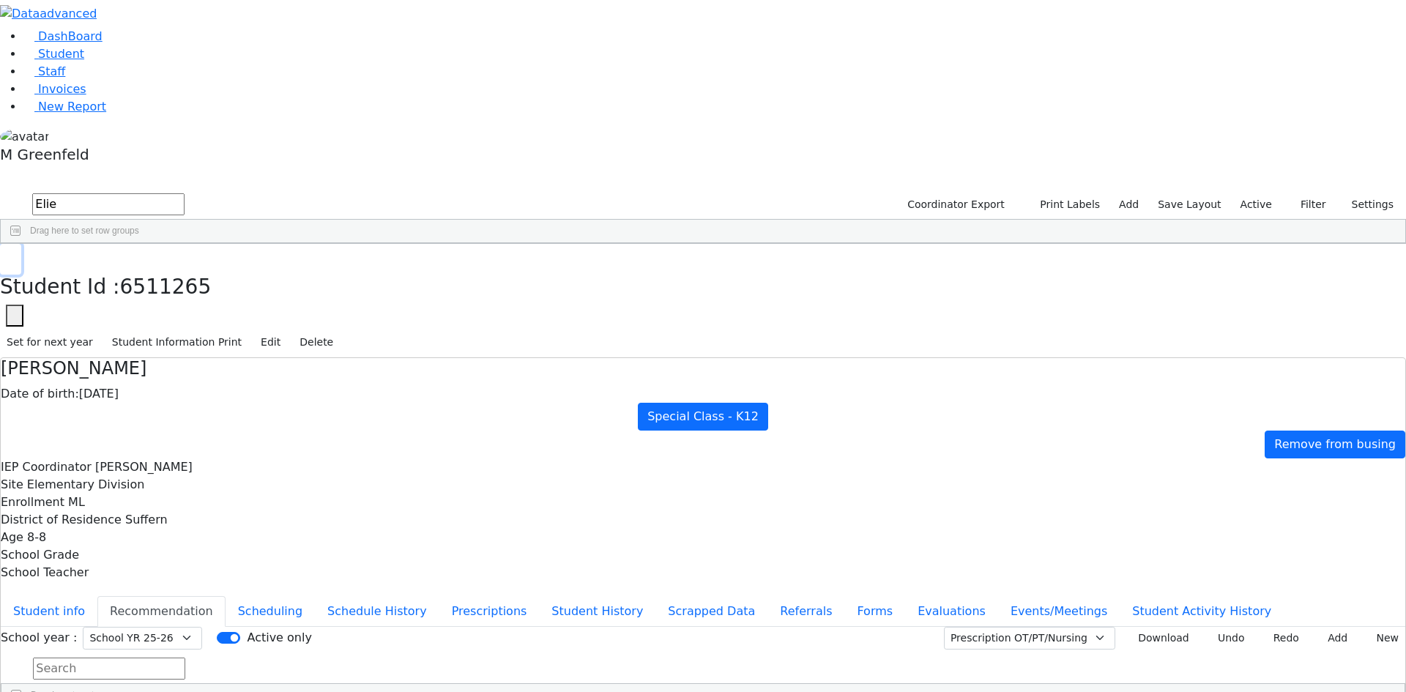
click at [21, 244] on button "button" at bounding box center [10, 259] width 21 height 31
drag, startPoint x: 272, startPoint y: 59, endPoint x: 180, endPoint y: 66, distance: 91.8
click at [182, 191] on form "Elie" at bounding box center [92, 205] width 184 height 28
type input "[PERSON_NAME]"
click at [354, 267] on div "Press SPACE to select this row." at bounding box center [318, 277] width 71 height 20
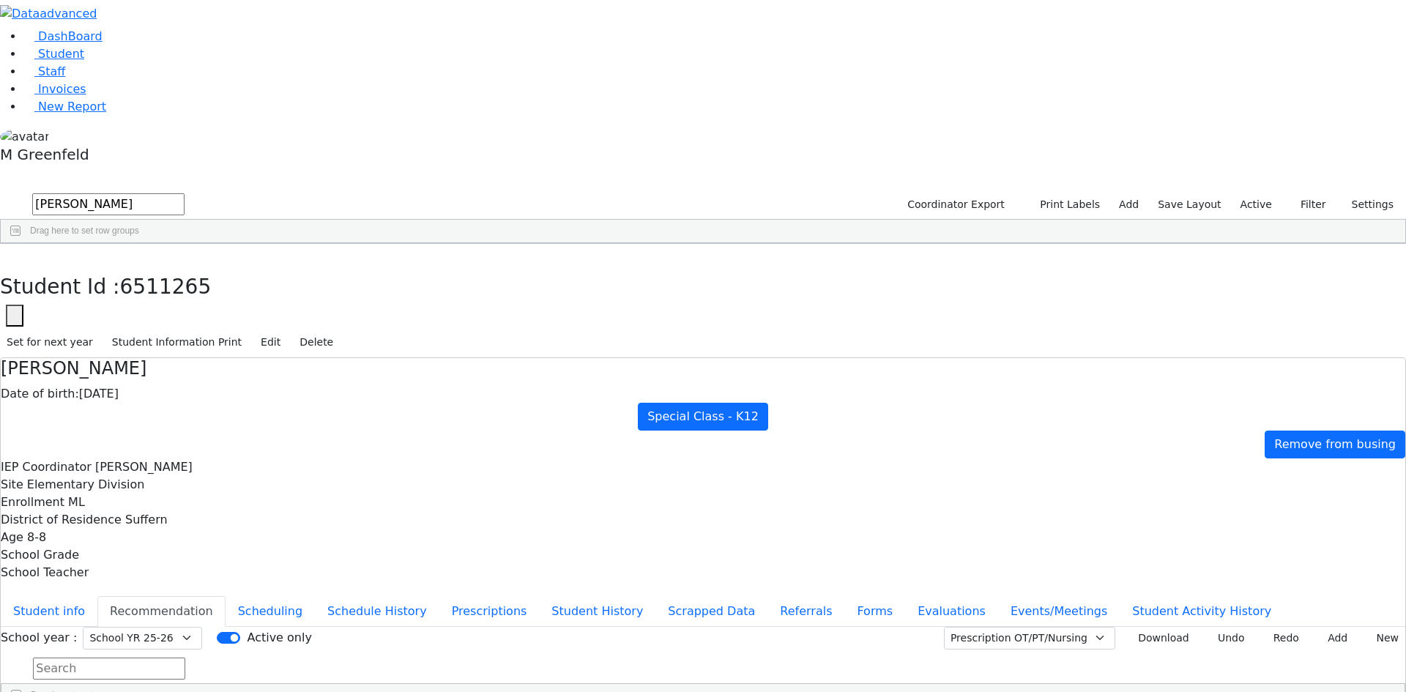
click at [354, 267] on div "Press SPACE to select this row." at bounding box center [318, 277] width 71 height 20
click at [97, 596] on button "Student info" at bounding box center [49, 611] width 97 height 31
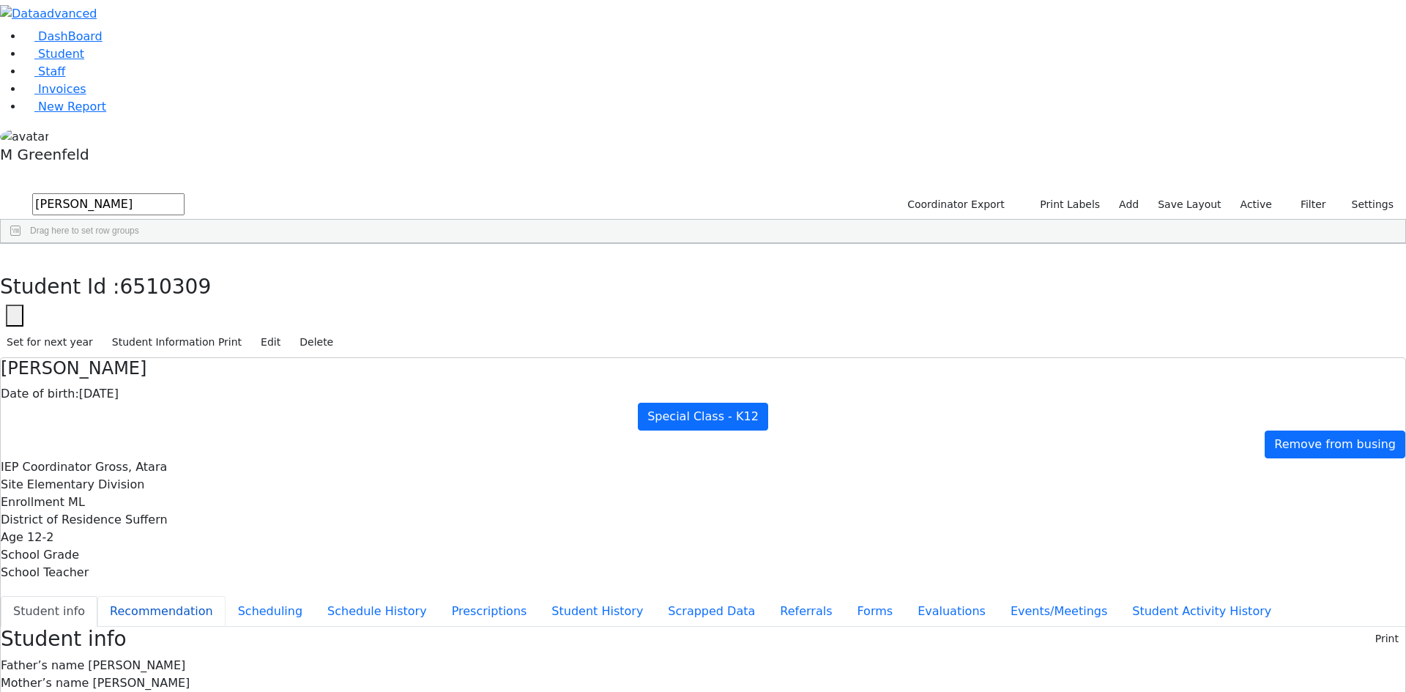
click at [225, 596] on button "Recommendation" at bounding box center [161, 611] width 128 height 31
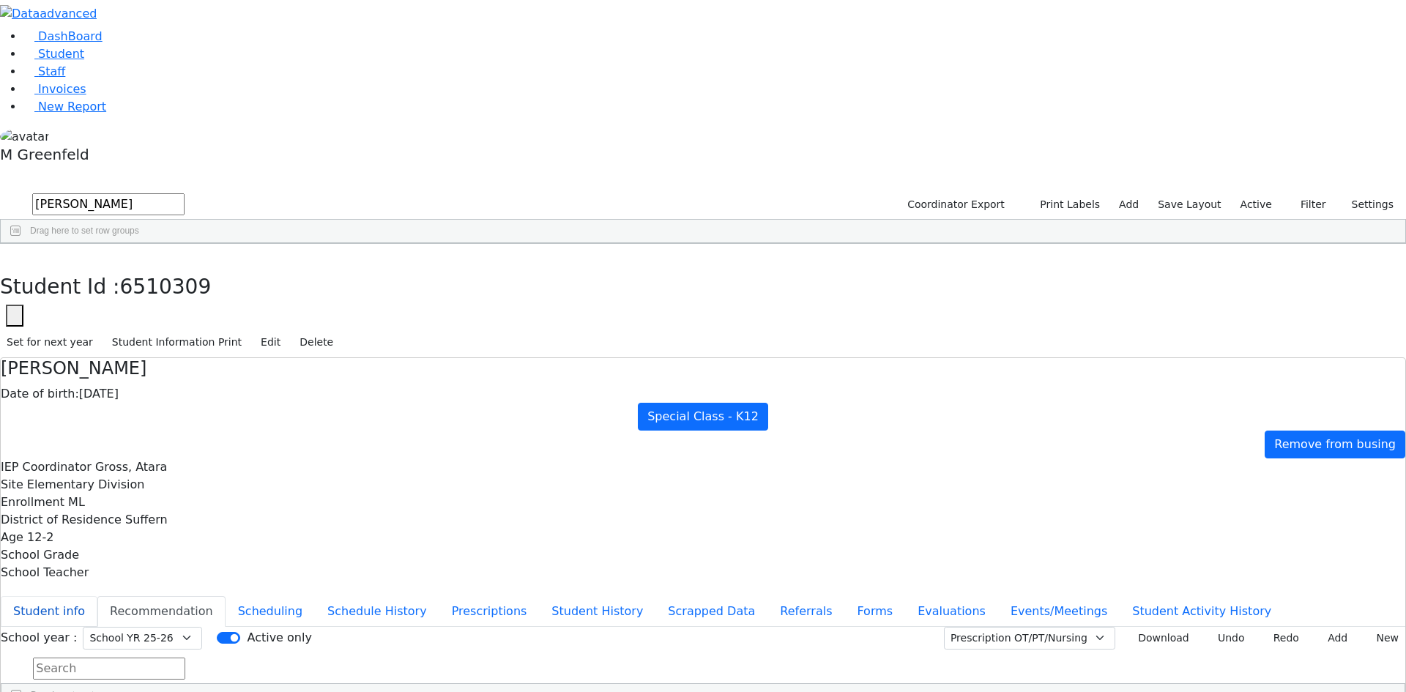
click at [97, 596] on button "Student info" at bounding box center [49, 611] width 97 height 31
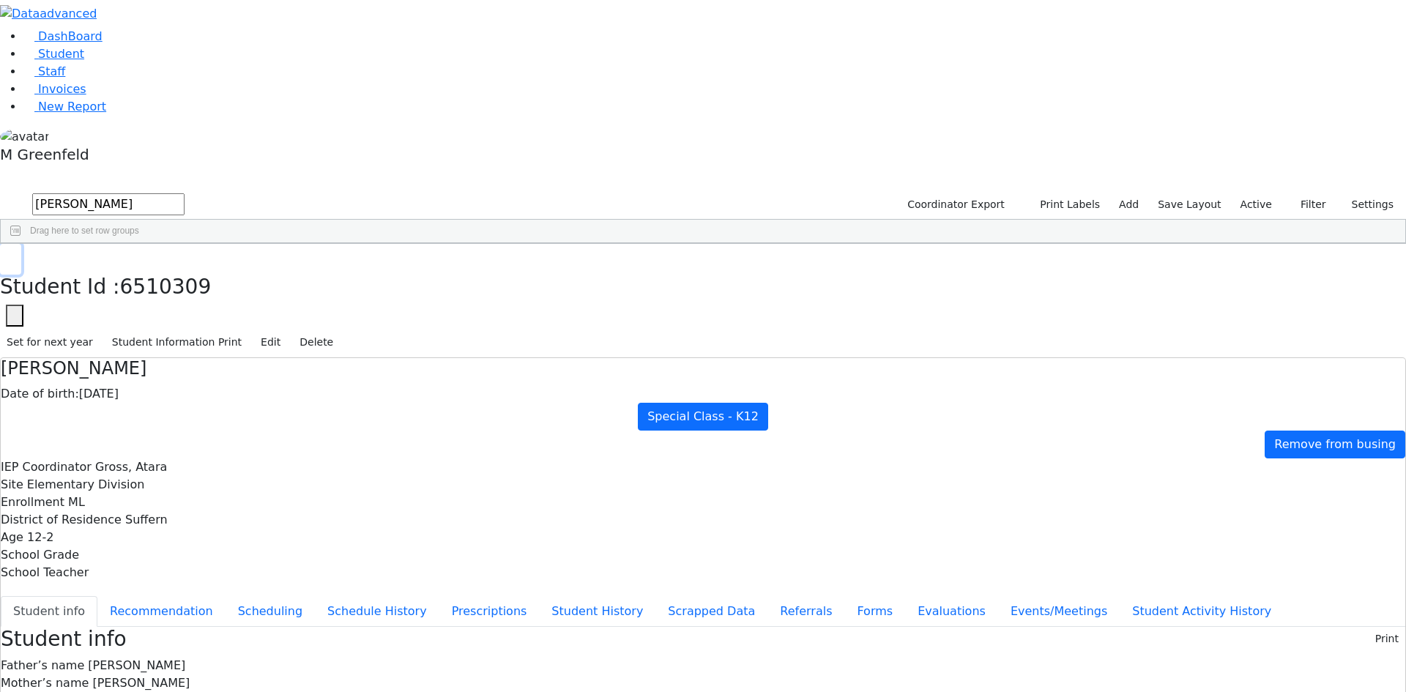
click at [21, 244] on button "button" at bounding box center [10, 259] width 21 height 31
click at [184, 193] on input "[PERSON_NAME]" at bounding box center [108, 204] width 152 height 22
